Goal: Check status

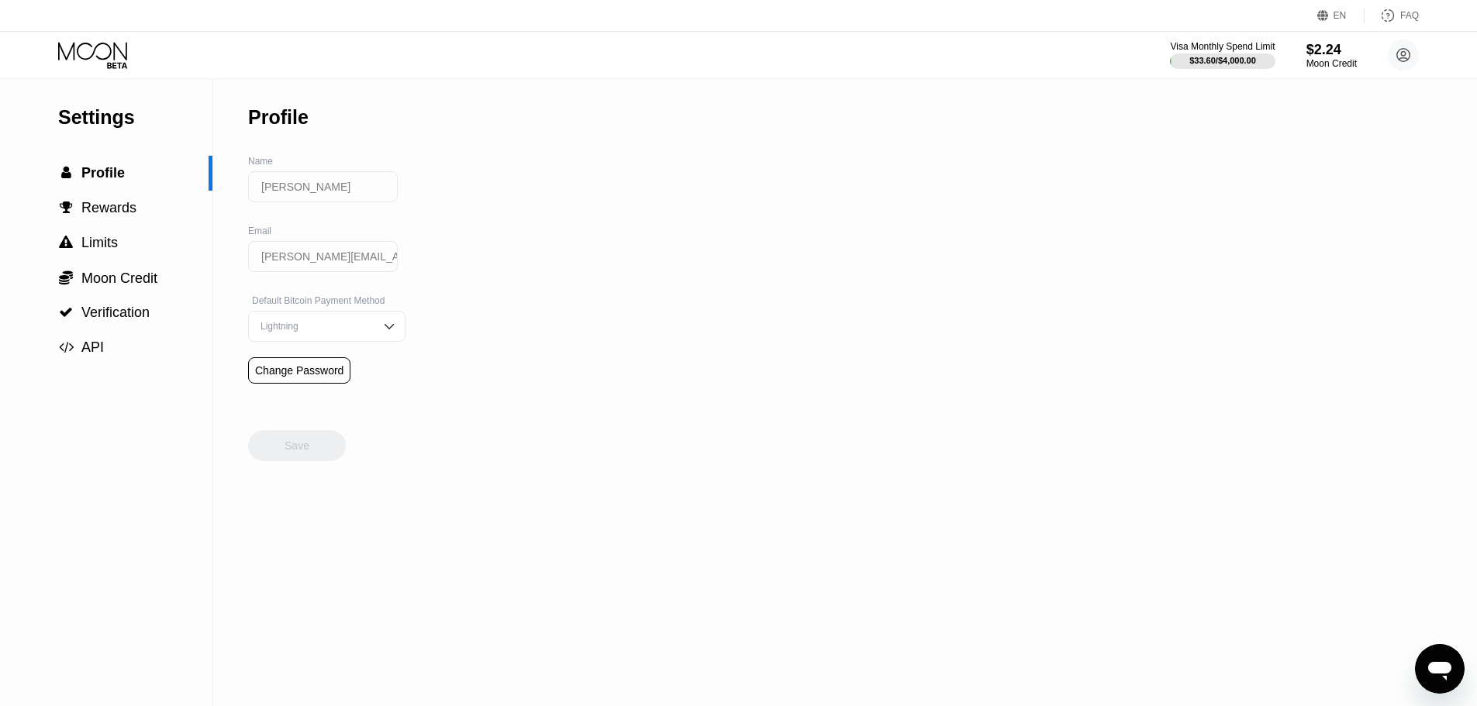
click at [111, 40] on div "Visa Monthly Spend Limit $33.60 / $4,000.00 $2.24 Moon Credit [PERSON_NAME] [PE…" at bounding box center [738, 55] width 1477 height 47
click at [100, 47] on icon at bounding box center [94, 55] width 72 height 27
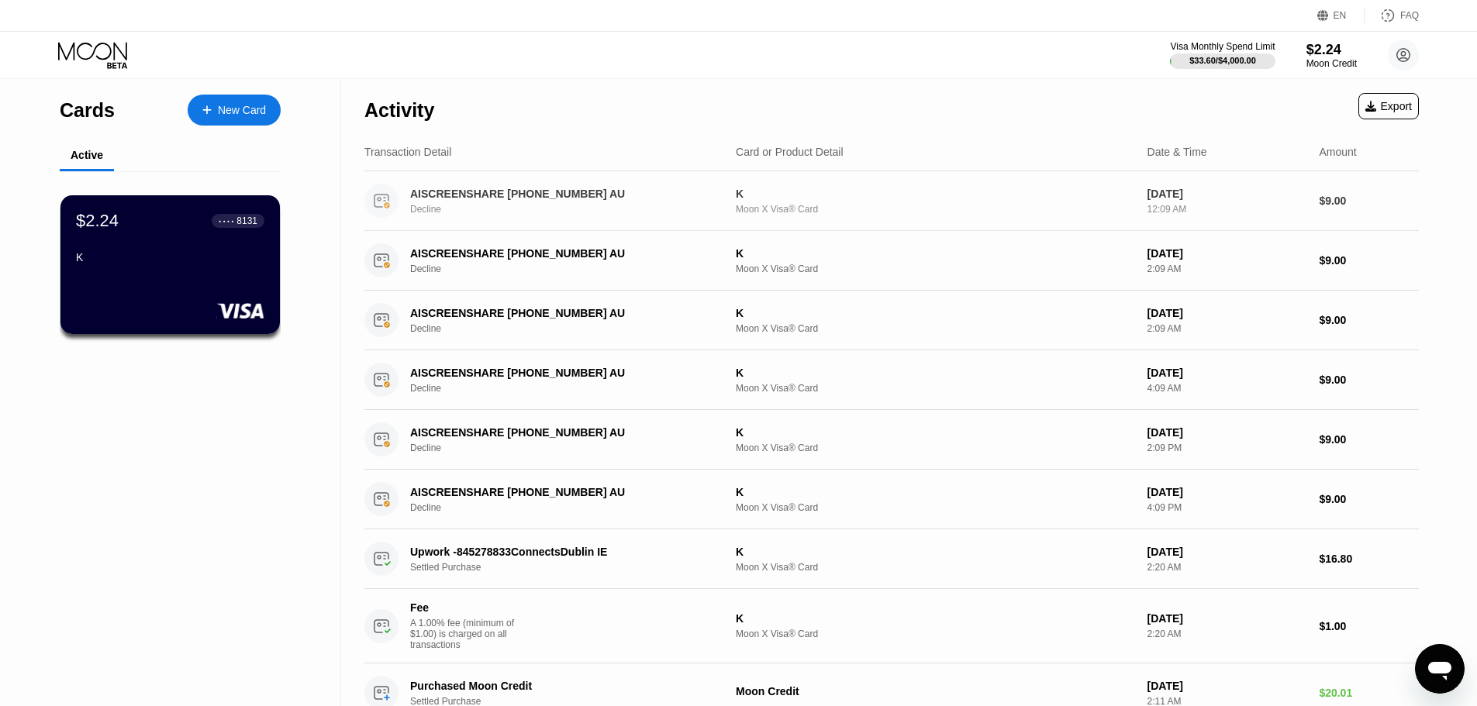
click at [467, 202] on div "AISCREENSHARE [PHONE_NUMBER] AU Decline" at bounding box center [571, 201] width 323 height 27
drag, startPoint x: 508, startPoint y: 207, endPoint x: 249, endPoint y: 477, distance: 373.9
click at [249, 477] on div "Cards New Card Active $2.24 ● ● ● ● 8131 K Activity Export Transaction Detail C…" at bounding box center [738, 600] width 1477 height 1042
click at [249, 477] on div "Cards New Card Active $2.24 ● ● ● ● 8131 K" at bounding box center [170, 600] width 341 height 1042
